Goal: Task Accomplishment & Management: Complete application form

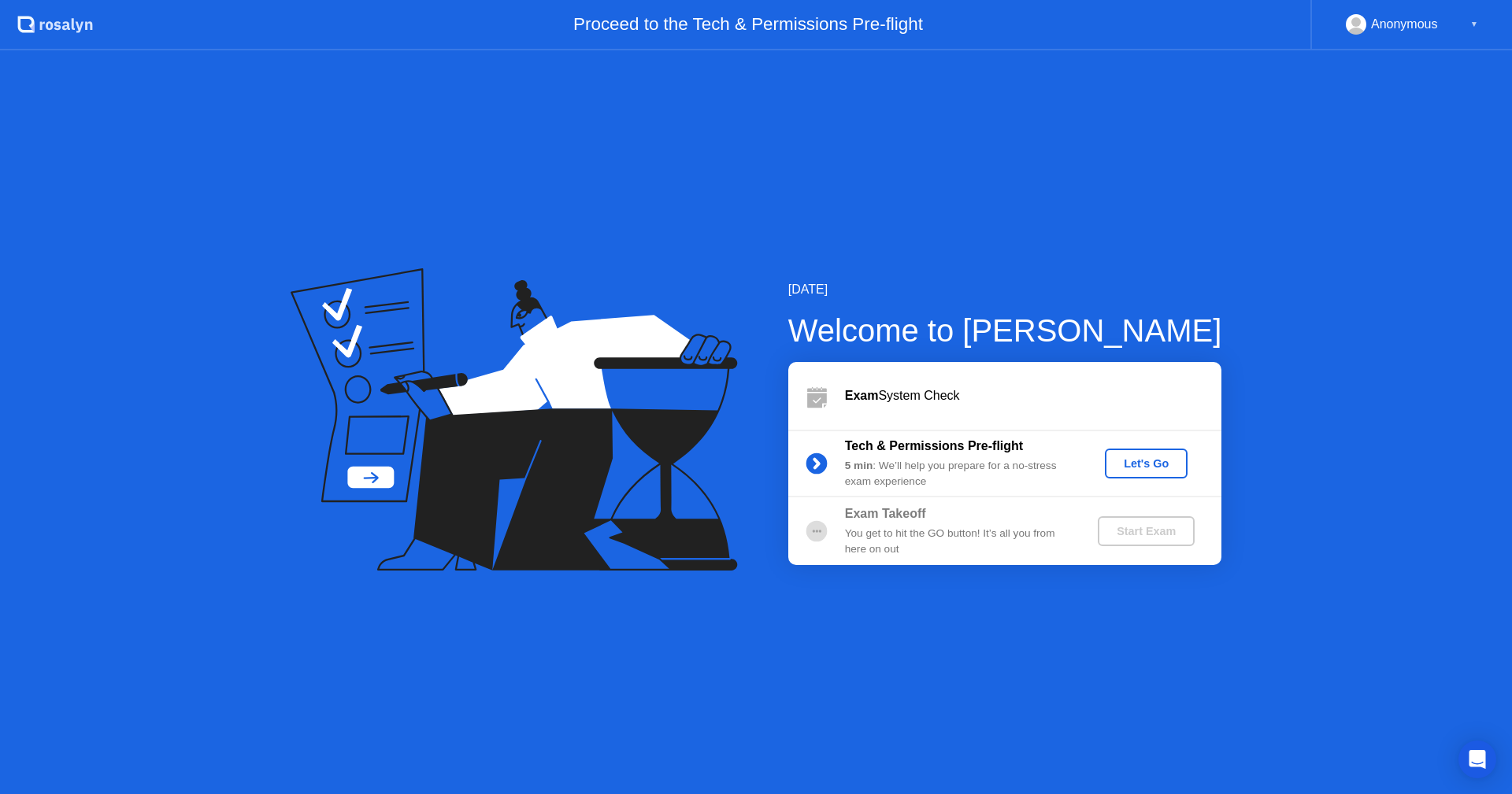
click at [1145, 466] on div "Let's Go" at bounding box center [1145, 463] width 70 height 13
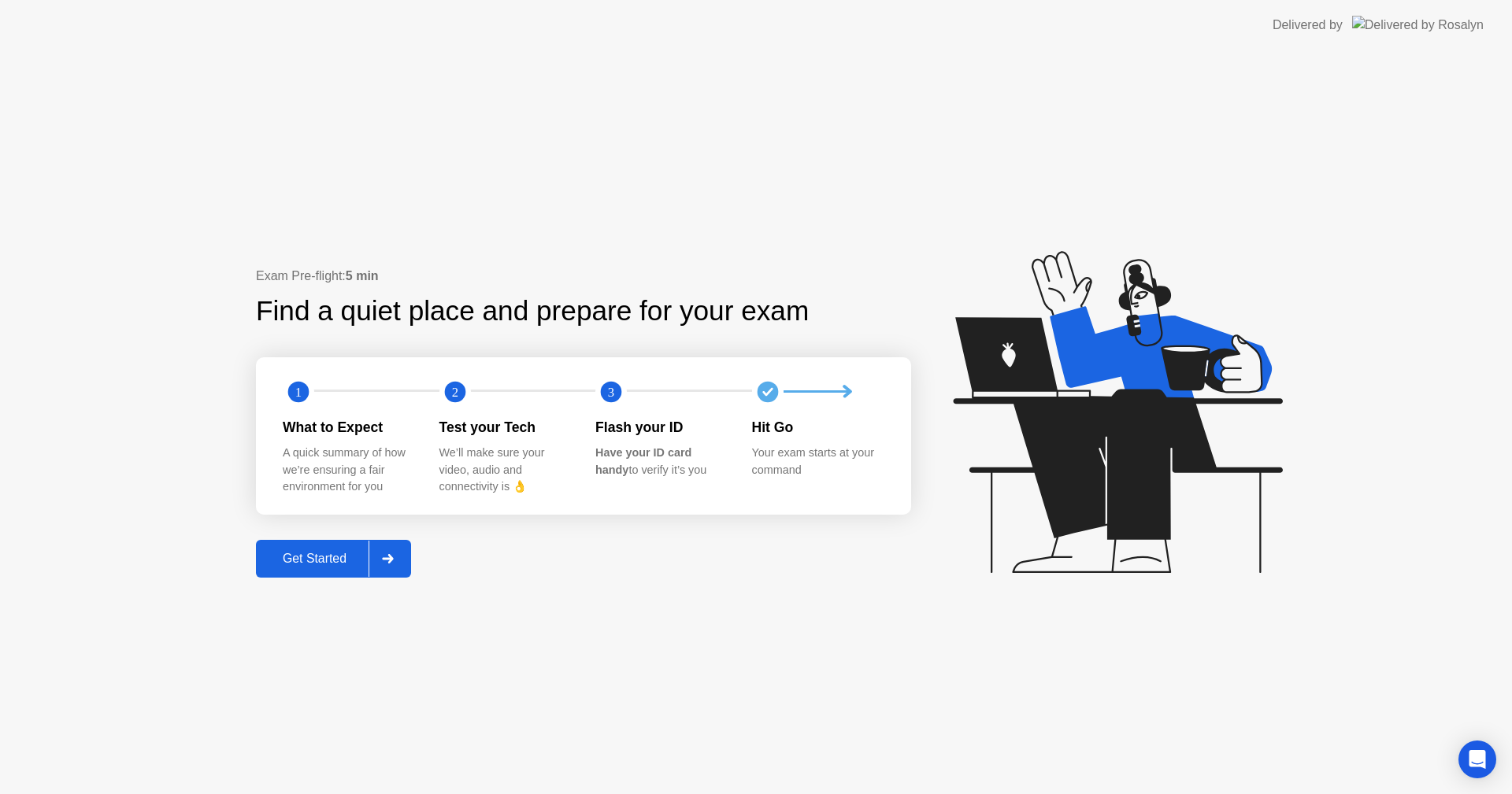
click at [367, 561] on div "Get Started" at bounding box center [314, 558] width 107 height 14
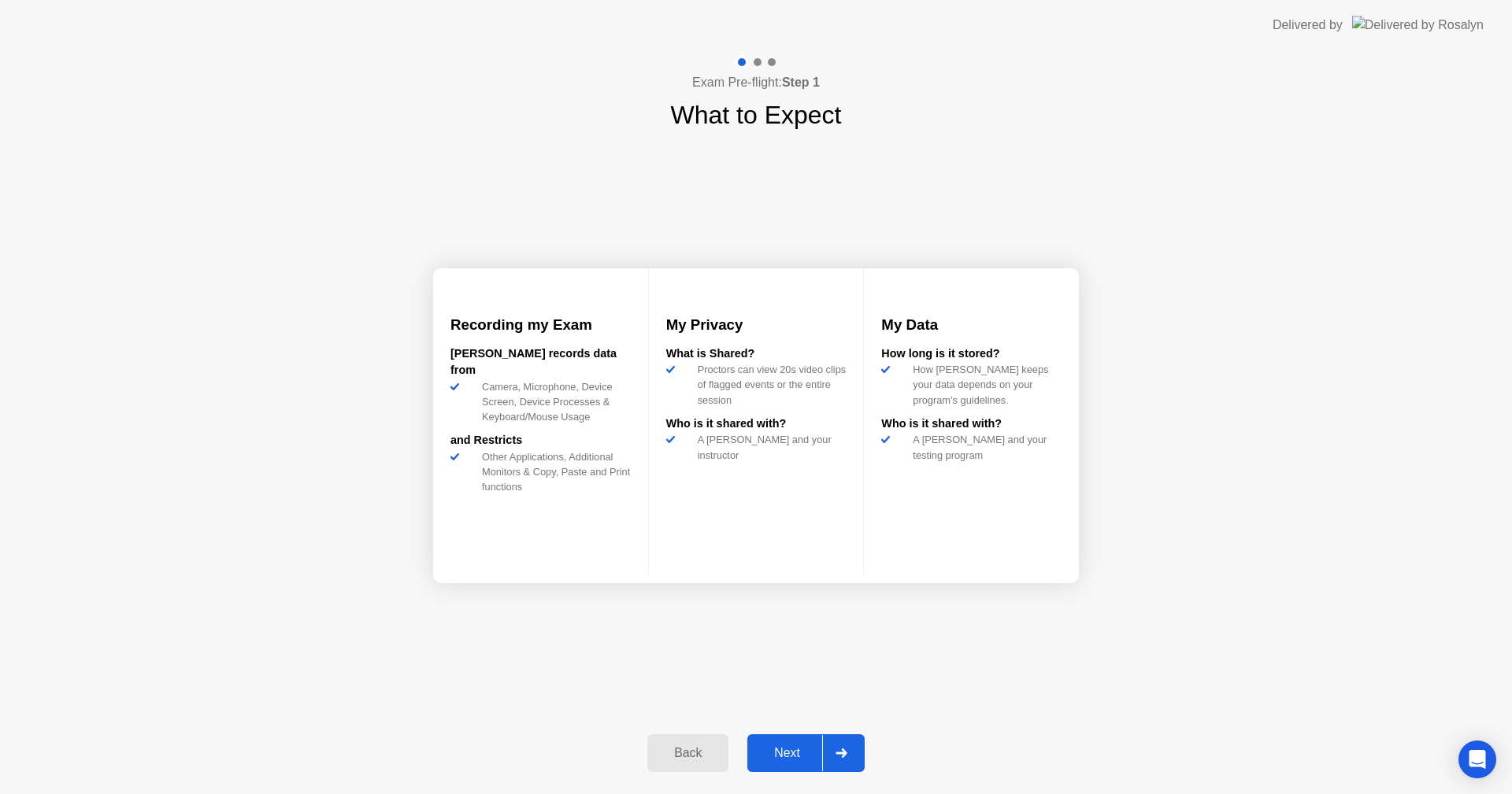
click at [785, 754] on div "Next" at bounding box center [786, 753] width 70 height 14
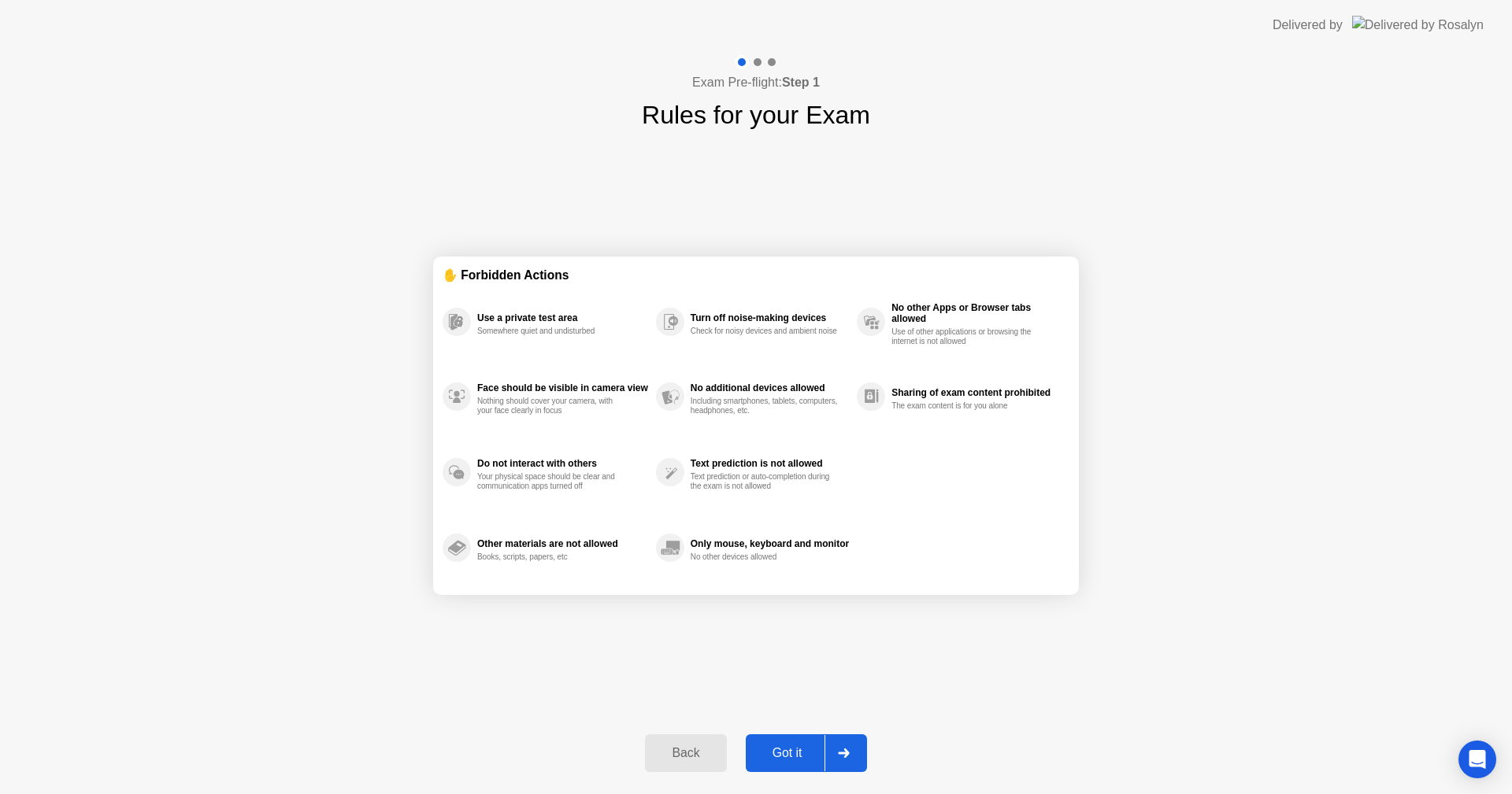
click at [802, 753] on div "Got it" at bounding box center [787, 753] width 74 height 14
select select "**********"
select select "*******"
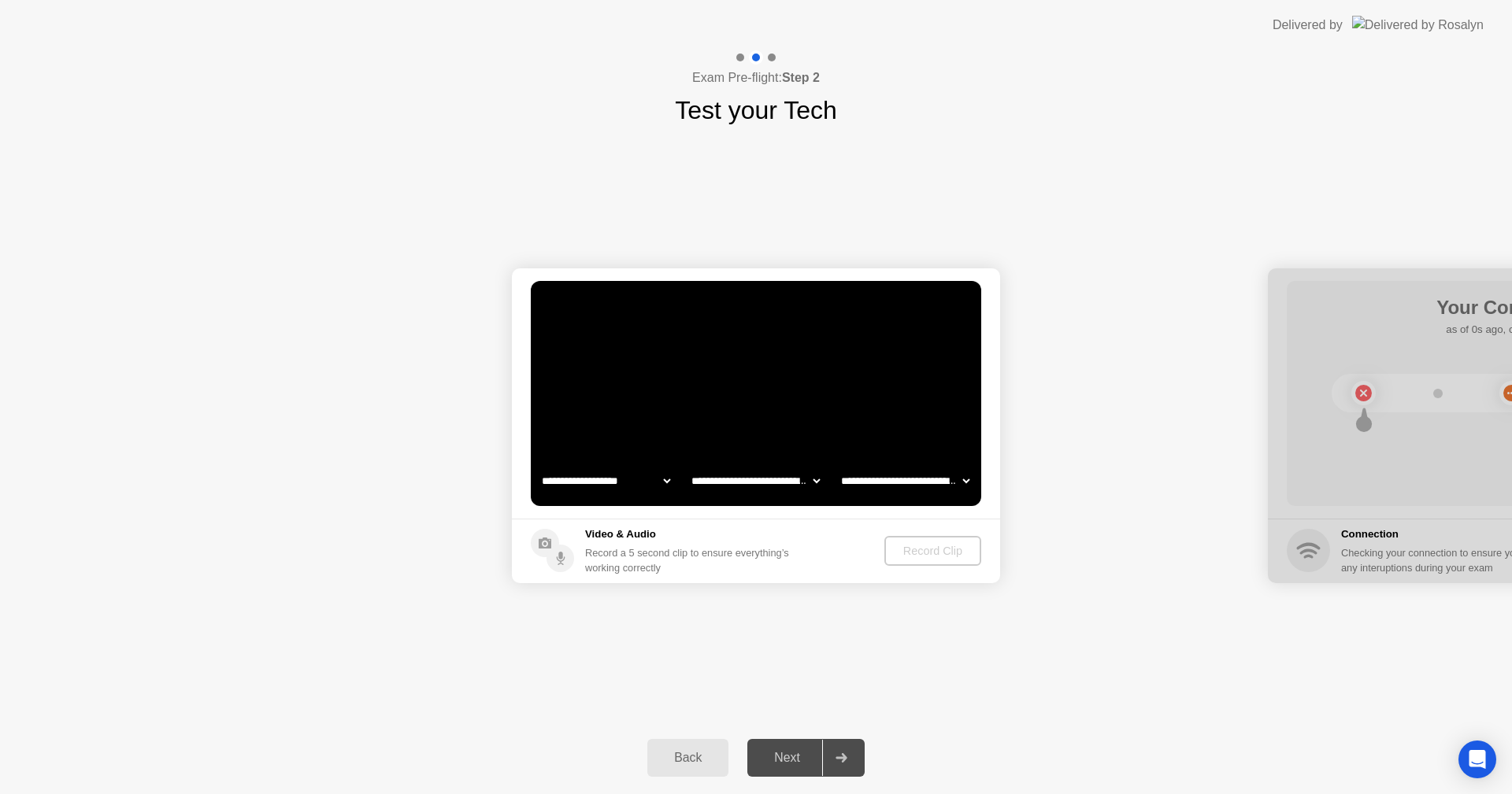
select select "**********"
click at [911, 553] on div "Record Clip" at bounding box center [933, 551] width 84 height 13
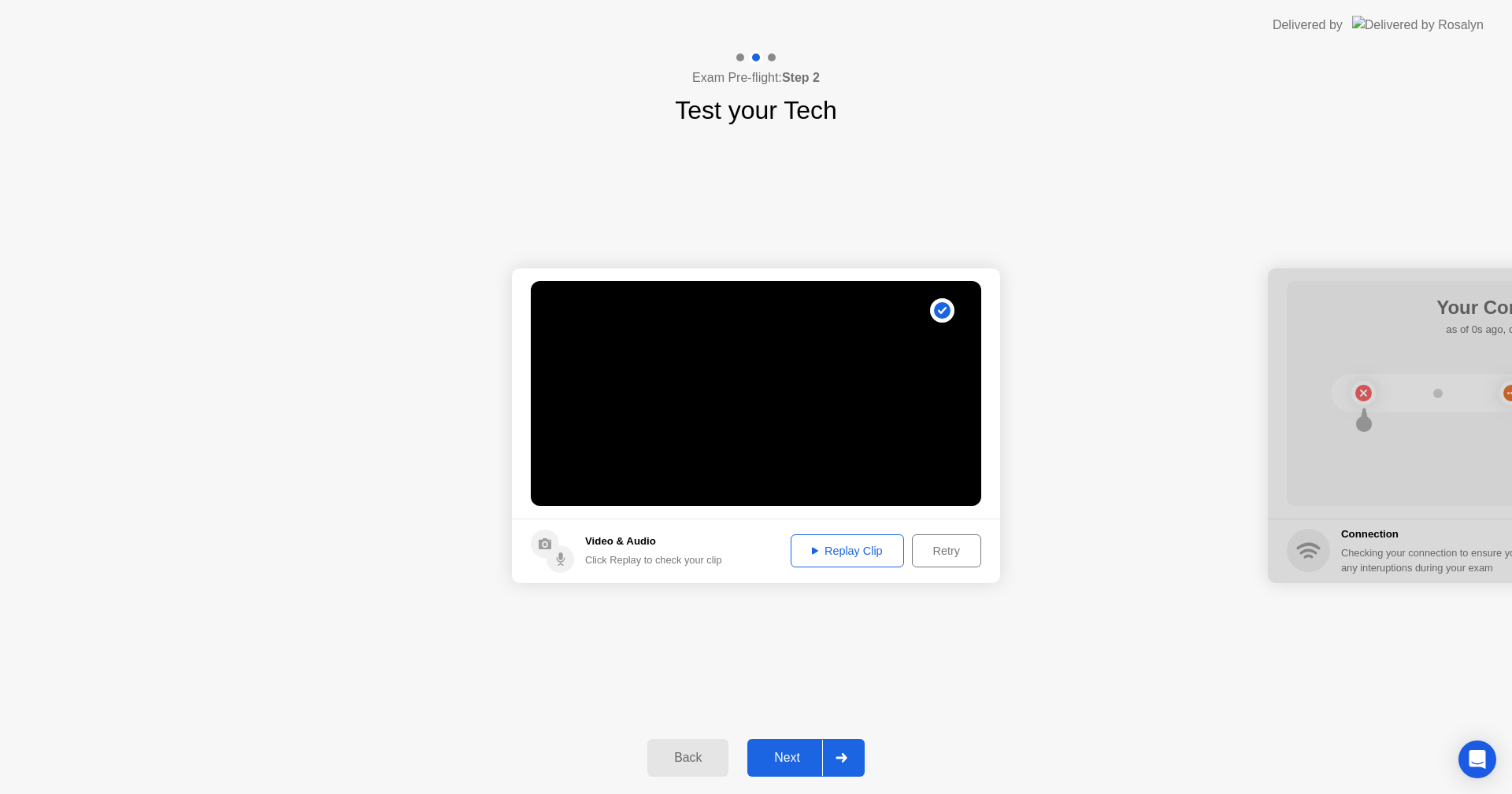
click at [801, 756] on div "Next" at bounding box center [786, 758] width 70 height 14
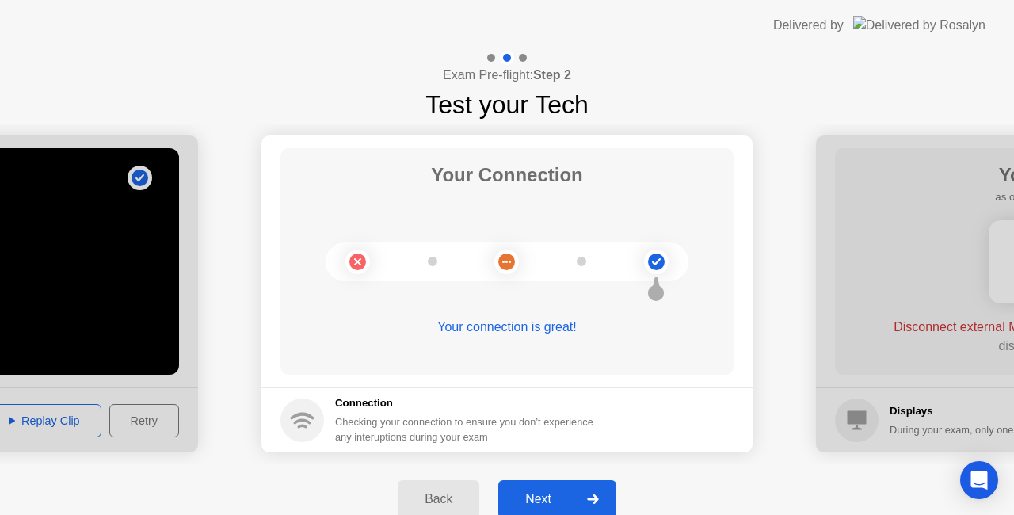
click at [550, 492] on div "Next" at bounding box center [538, 499] width 70 height 14
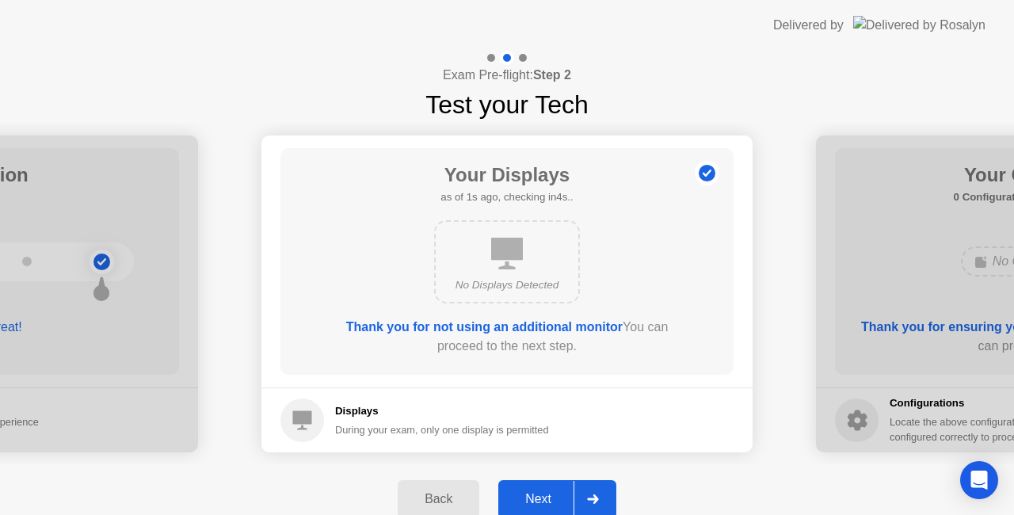
click at [555, 492] on div "Next" at bounding box center [538, 499] width 70 height 14
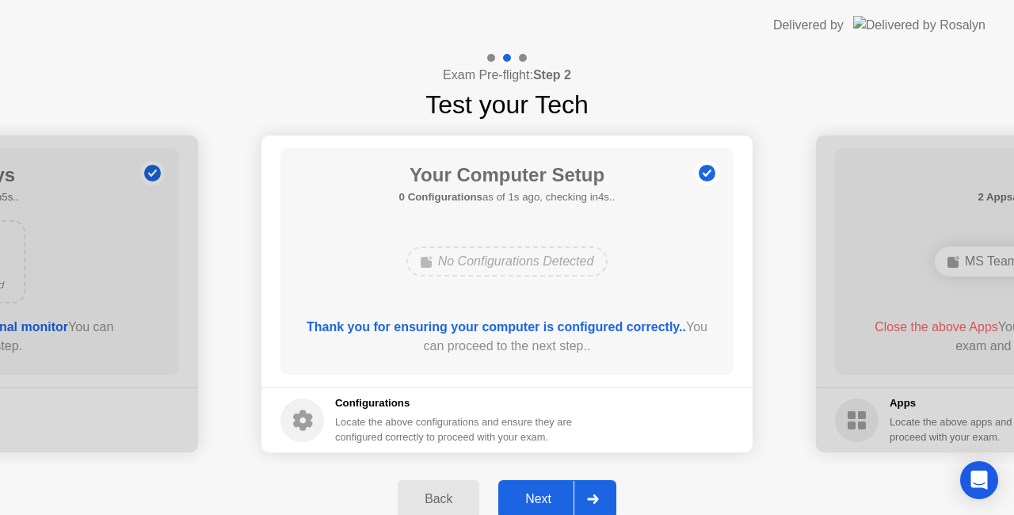
click at [555, 492] on div "Next" at bounding box center [538, 499] width 70 height 14
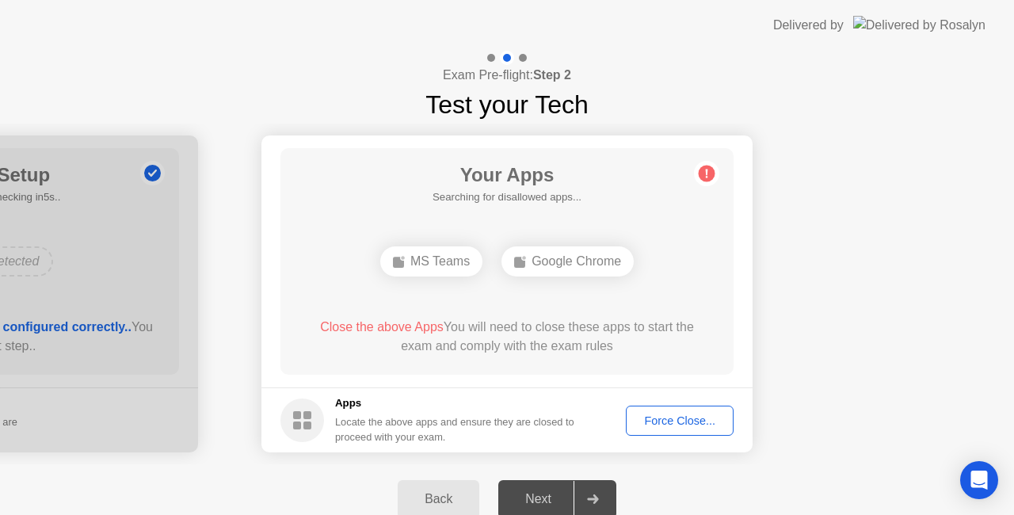
click at [402, 337] on div "Close the above Apps You will need to close these apps to start the exam and co…" at bounding box center [507, 337] width 408 height 38
click at [655, 427] on div "Force Close..." at bounding box center [679, 420] width 97 height 13
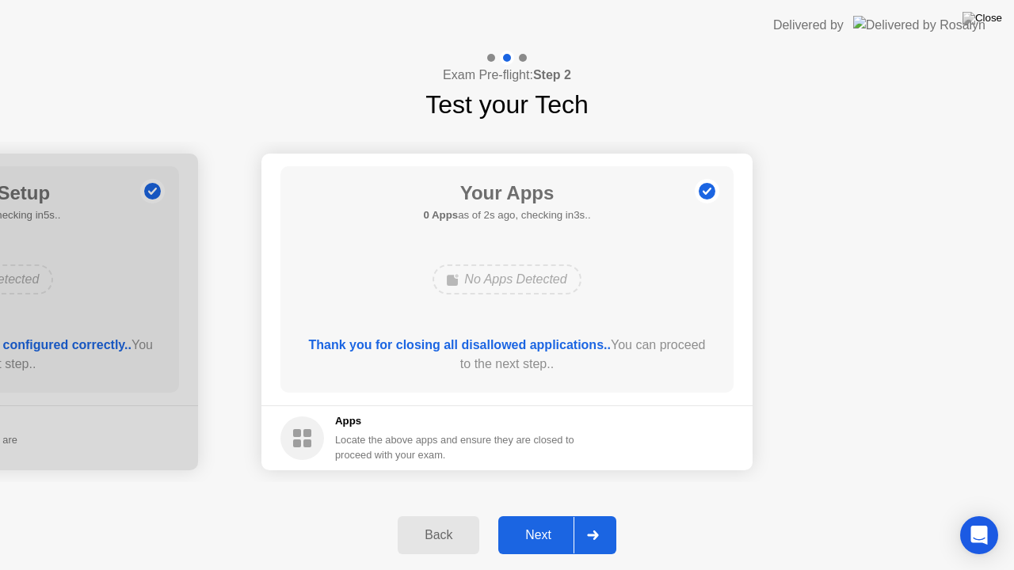
click at [531, 535] on div "Next" at bounding box center [538, 535] width 70 height 14
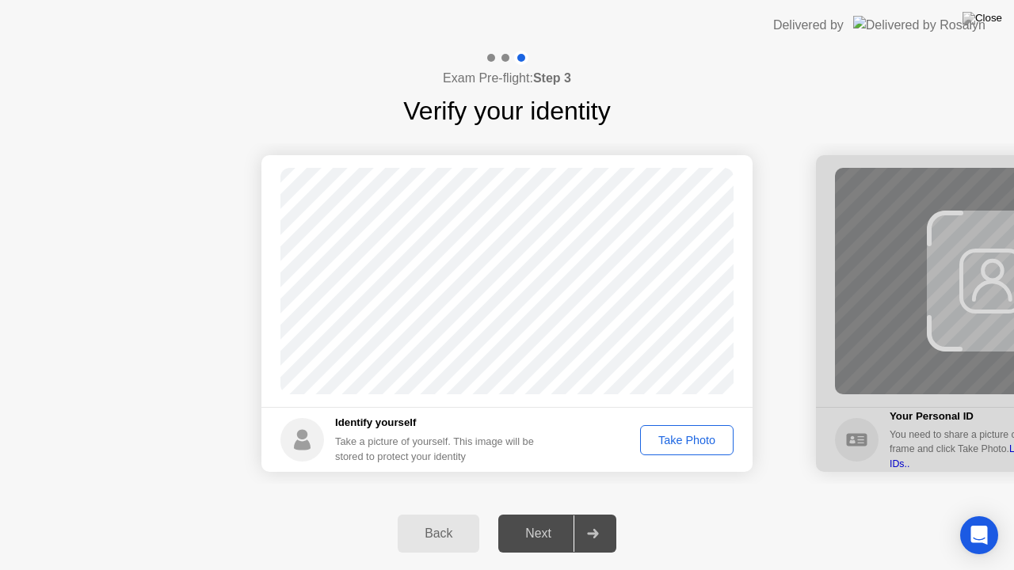
click at [694, 436] on div "Take Photo" at bounding box center [686, 440] width 82 height 13
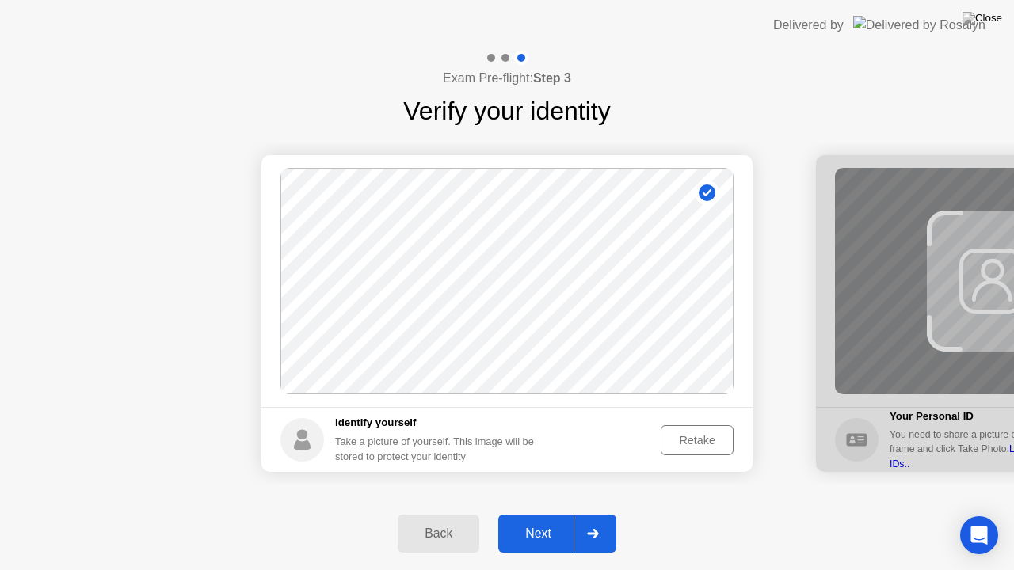
click at [539, 523] on button "Next" at bounding box center [557, 534] width 118 height 38
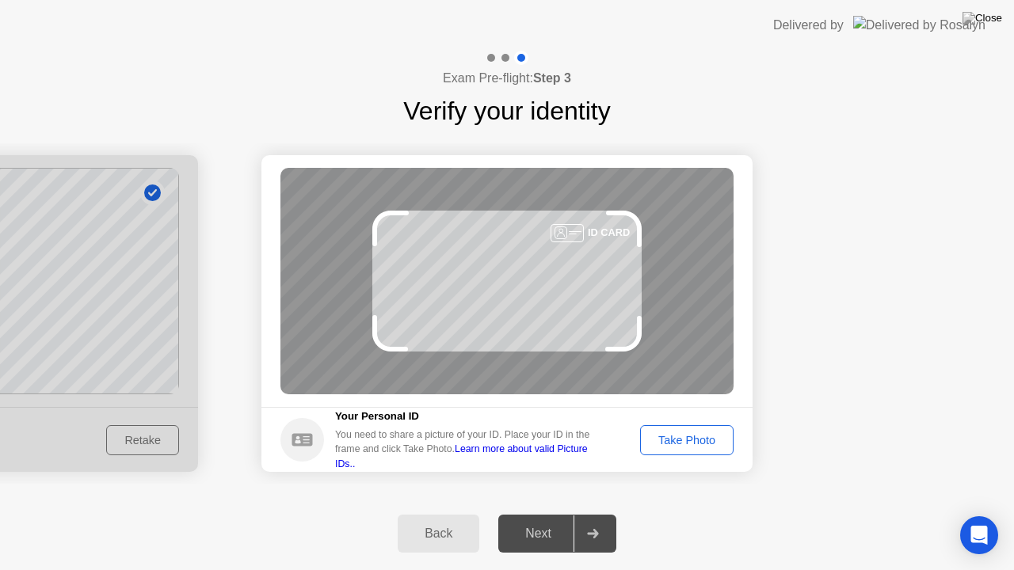
click at [657, 440] on div "Take Photo" at bounding box center [686, 440] width 82 height 13
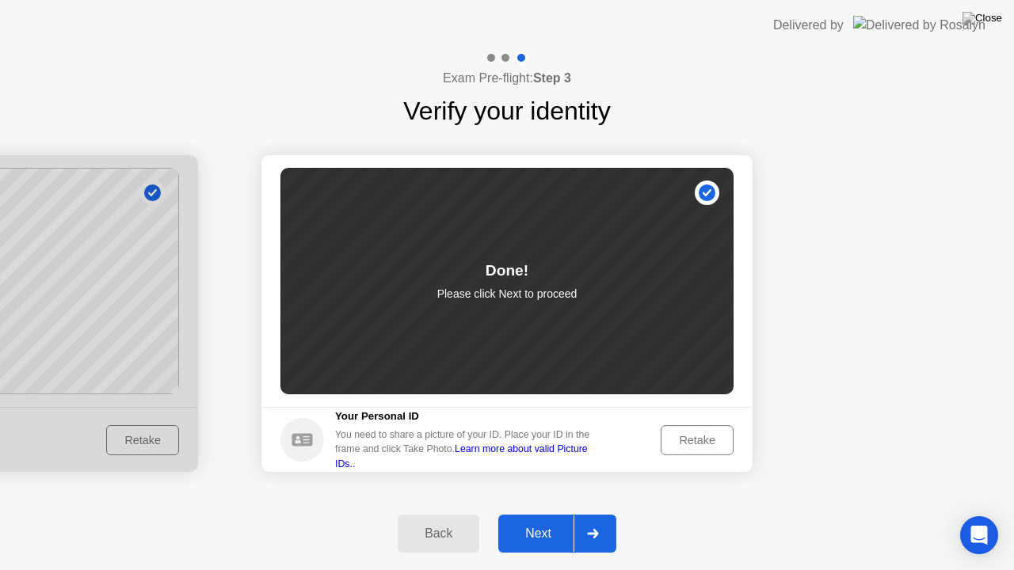
click at [558, 520] on button "Next" at bounding box center [557, 534] width 118 height 38
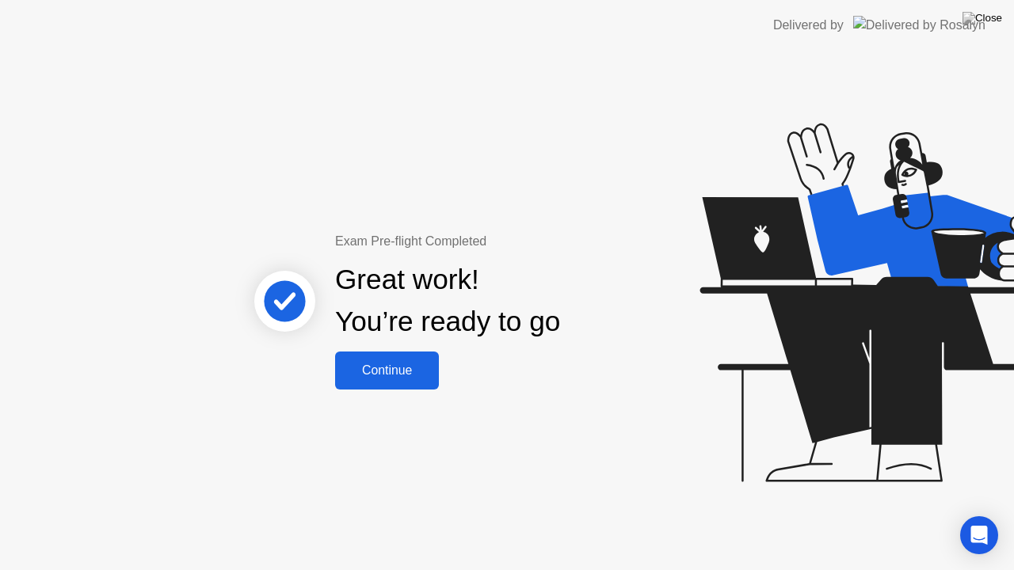
click at [392, 371] on div "Continue" at bounding box center [387, 371] width 94 height 14
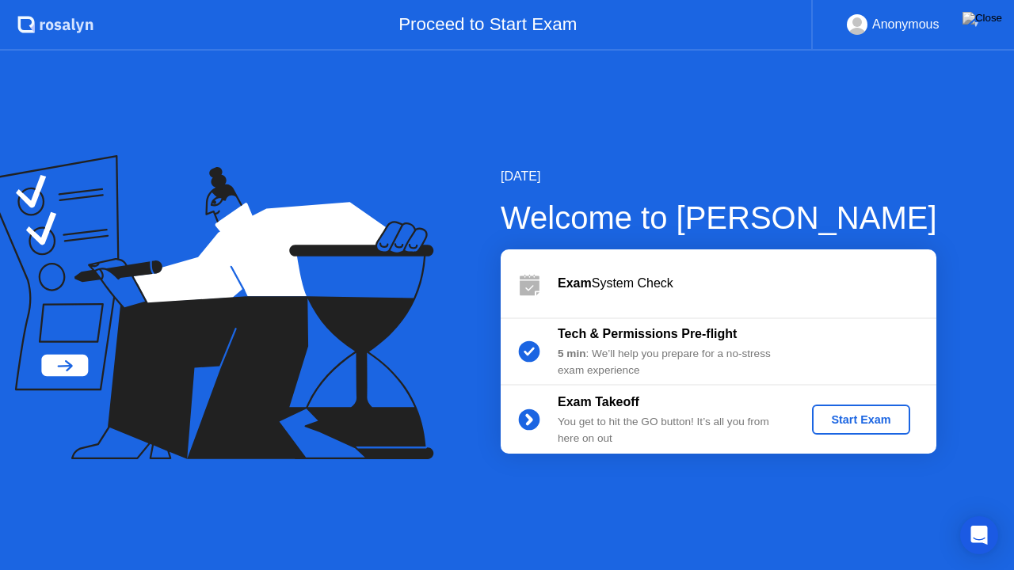
click at [852, 417] on div "Start Exam" at bounding box center [860, 419] width 85 height 13
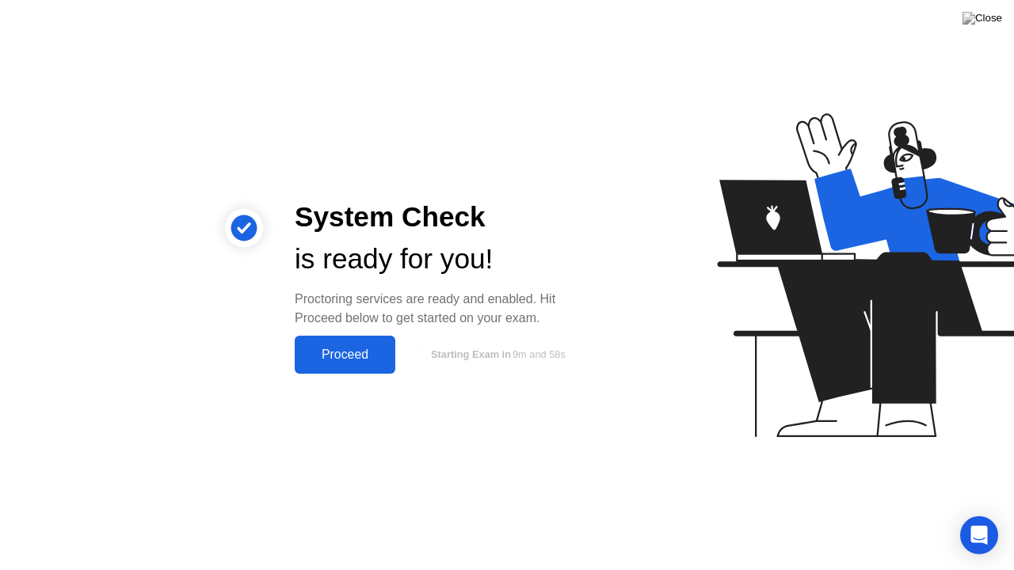
click at [378, 373] on button "Proceed" at bounding box center [345, 355] width 101 height 38
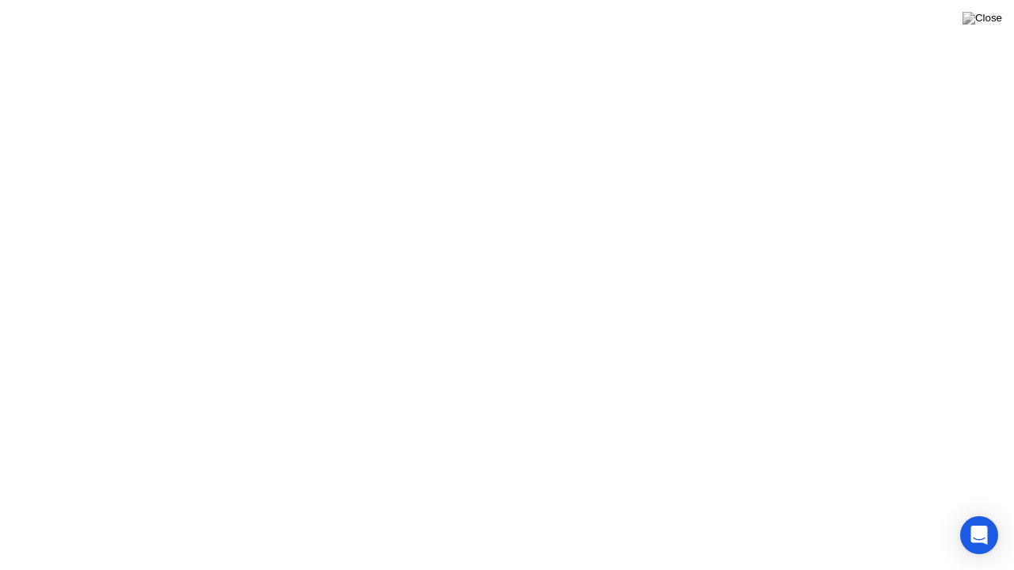
drag, startPoint x: 644, startPoint y: 522, endPoint x: 680, endPoint y: 525, distance: 35.8
click div "Exam Rules"
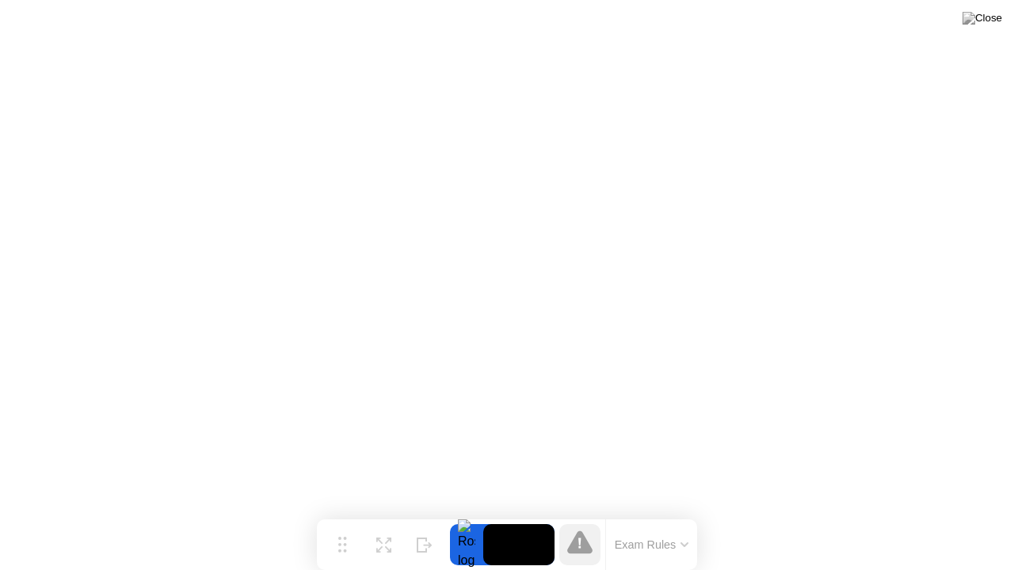
click at [662, 546] on button "Exam Rules" at bounding box center [652, 545] width 84 height 14
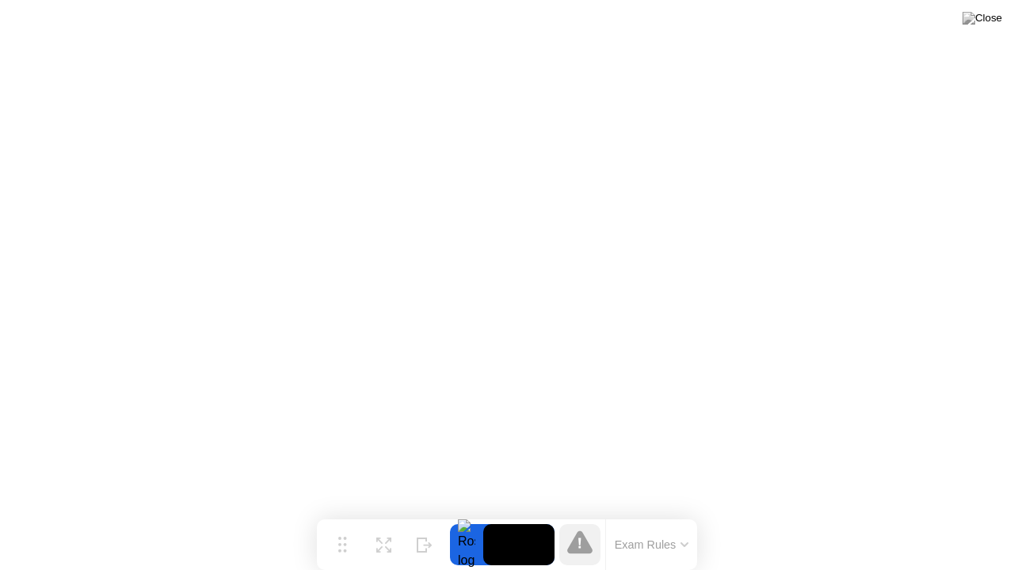
click at [643, 544] on button "Exam Rules" at bounding box center [652, 545] width 84 height 14
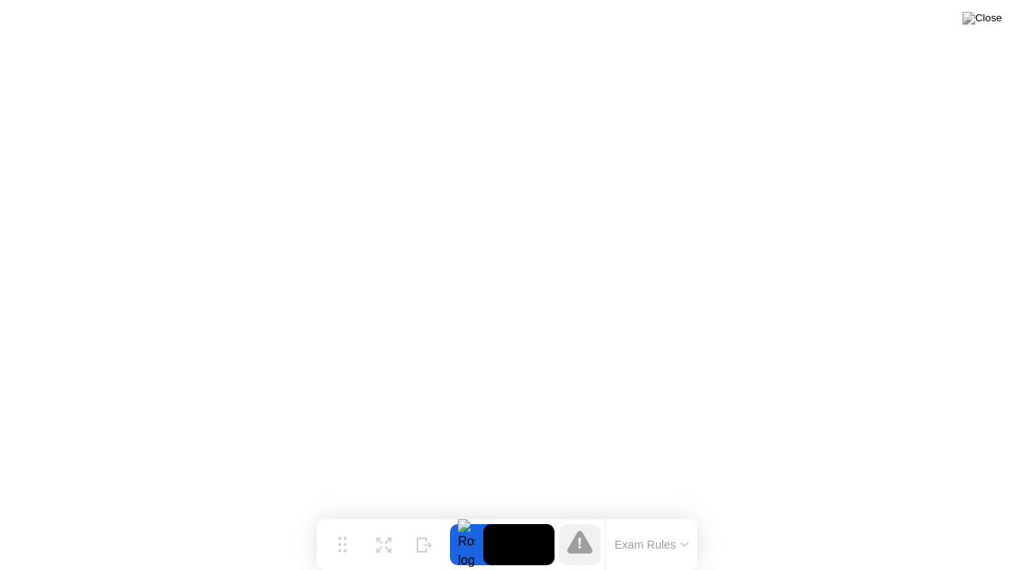
click at [988, 29] on button at bounding box center [982, 18] width 48 height 21
click at [979, 29] on button at bounding box center [982, 18] width 48 height 21
click at [1000, 18] on img at bounding box center [982, 18] width 40 height 13
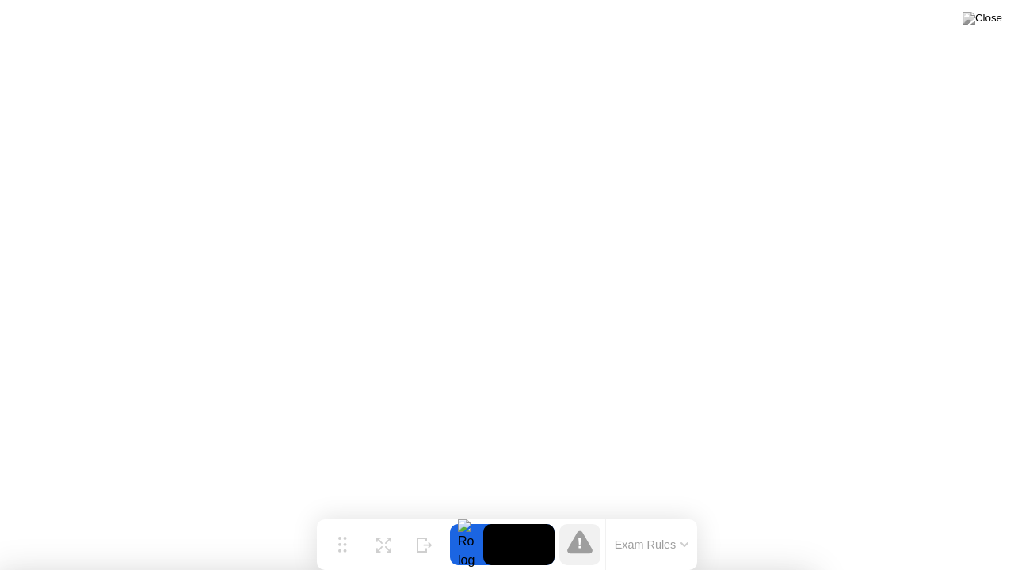
click at [652, 540] on button "Exam Rules" at bounding box center [652, 545] width 84 height 14
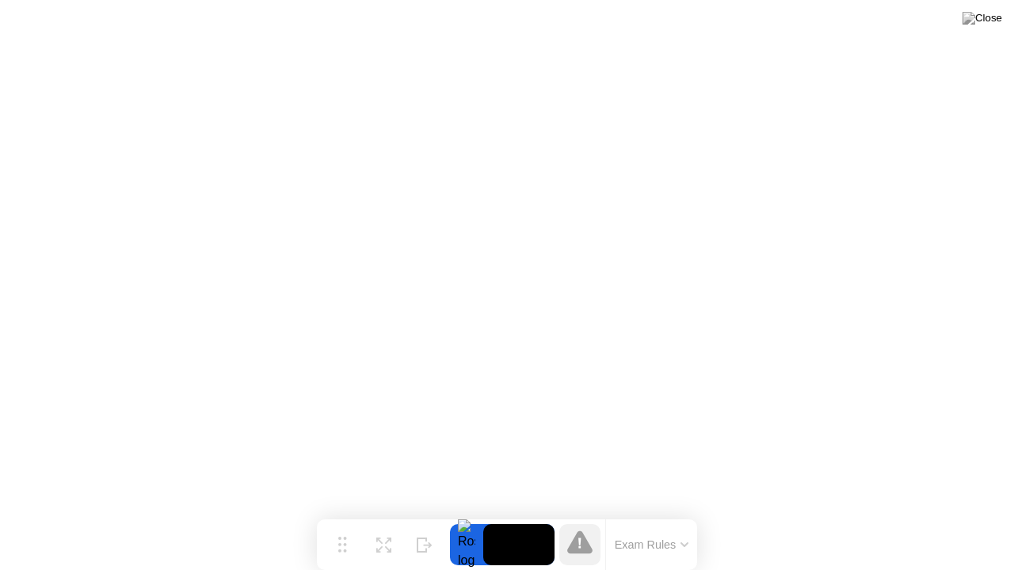
click at [684, 538] on button "Exam Rules" at bounding box center [652, 545] width 84 height 14
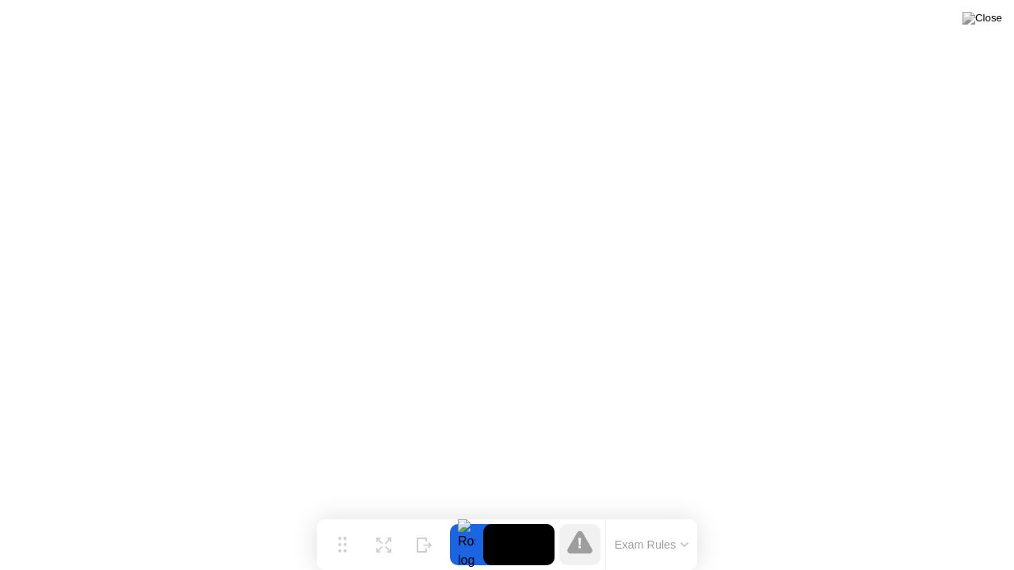
click at [979, 25] on button at bounding box center [982, 18] width 48 height 21
click at [985, 25] on img at bounding box center [982, 18] width 40 height 13
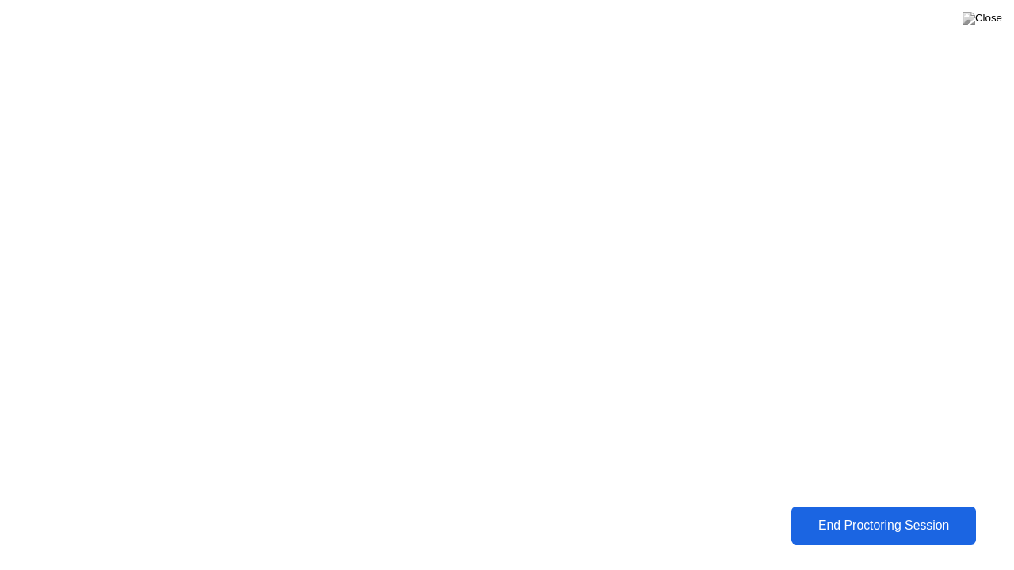
click at [847, 521] on div "End Proctoring Session" at bounding box center [883, 526] width 175 height 14
